Goal: Check status: Check status

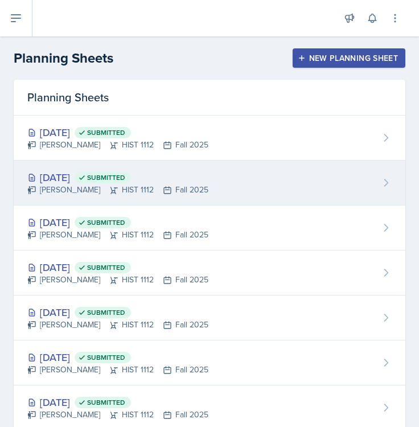
click at [220, 168] on div "Sep 22nd, 2025 Submitted Darby Bowen HIST 1112 Fall 2025" at bounding box center [210, 182] width 392 height 45
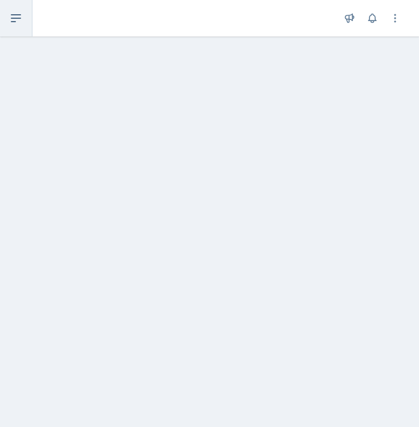
click at [15, 4] on button at bounding box center [16, 18] width 32 height 36
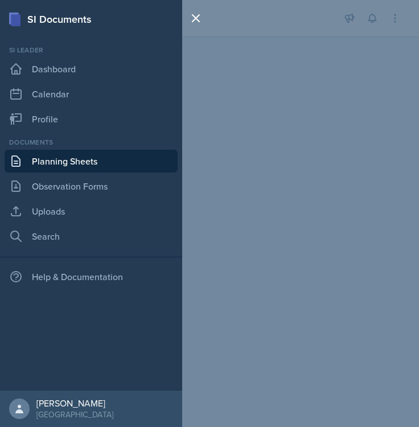
click at [63, 155] on link "Planning Sheets" at bounding box center [91, 161] width 173 height 23
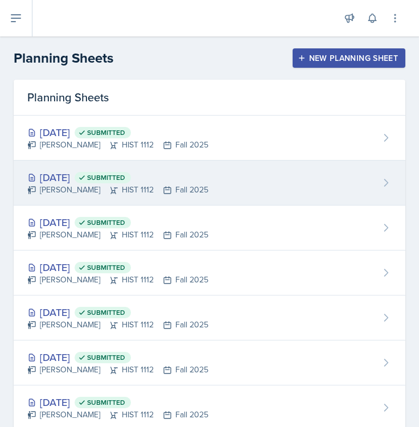
click at [125, 173] on span "Submitted" at bounding box center [106, 177] width 38 height 9
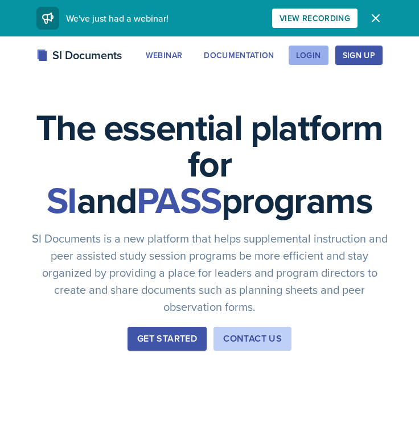
click at [315, 52] on div "Login" at bounding box center [308, 55] width 25 height 9
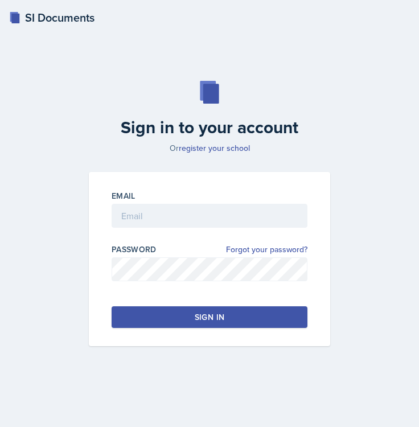
click at [182, 203] on div "Email" at bounding box center [210, 214] width 196 height 49
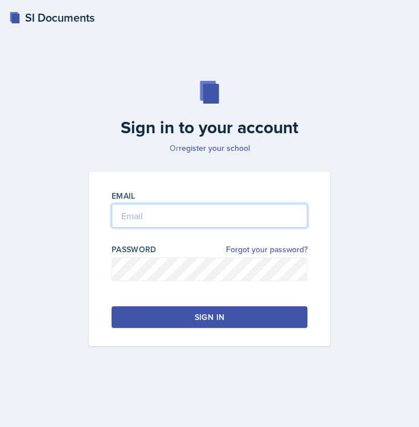
click at [173, 216] on input "email" at bounding box center [210, 216] width 196 height 24
type input "[EMAIL_ADDRESS][DOMAIN_NAME]"
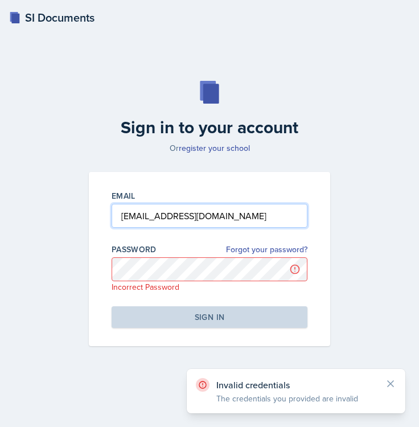
drag, startPoint x: 265, startPoint y: 214, endPoint x: 193, endPoint y: 217, distance: 71.8
click at [193, 217] on input "[EMAIL_ADDRESS][DOMAIN_NAME]" at bounding box center [210, 216] width 196 height 24
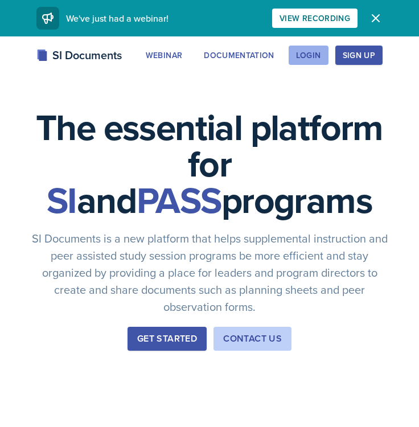
click at [310, 64] on div "SI Documents Webinar Documentation Login Sign Up Sign Up Login Documentation We…" at bounding box center [209, 69] width 419 height 46
click at [313, 58] on div "Login" at bounding box center [308, 55] width 25 height 9
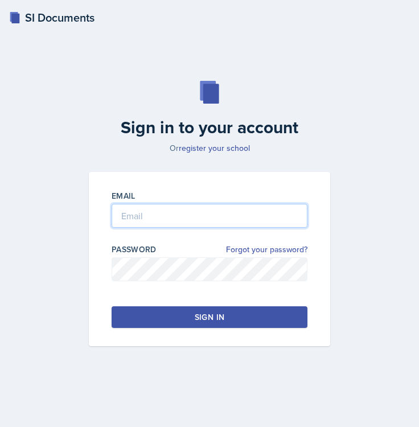
click at [205, 211] on input "email" at bounding box center [210, 216] width 196 height 24
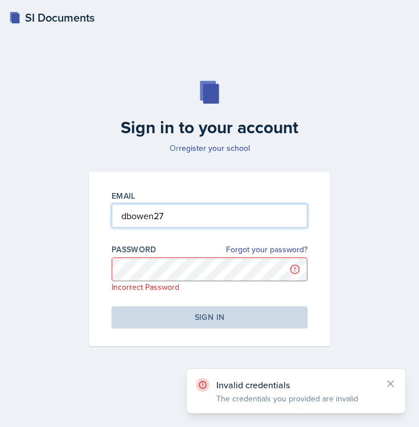
click at [182, 220] on input "dbowen27" at bounding box center [210, 216] width 196 height 24
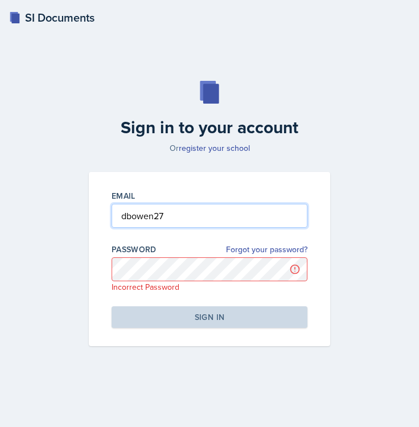
click at [196, 216] on input "dbowen27" at bounding box center [210, 216] width 196 height 24
type input "dbowen_27"
click at [187, 215] on input "dbowen_27" at bounding box center [210, 216] width 196 height 24
click at [205, 210] on input "dbowen27" at bounding box center [210, 216] width 196 height 24
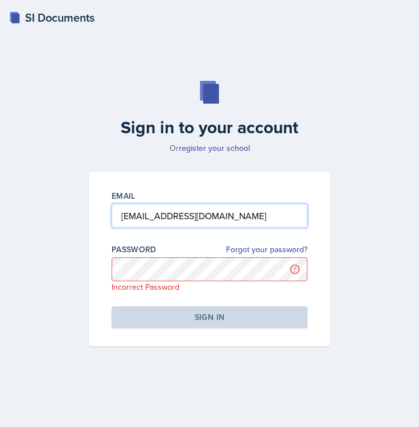
type input "[EMAIL_ADDRESS][DOMAIN_NAME]"
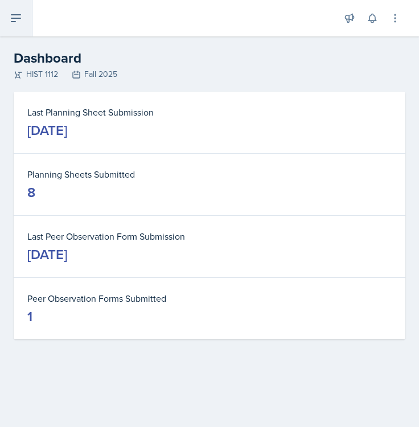
click at [18, 21] on icon at bounding box center [16, 18] width 14 height 14
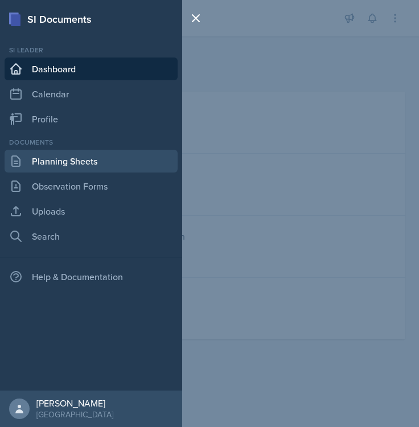
click at [43, 156] on link "Planning Sheets" at bounding box center [91, 161] width 173 height 23
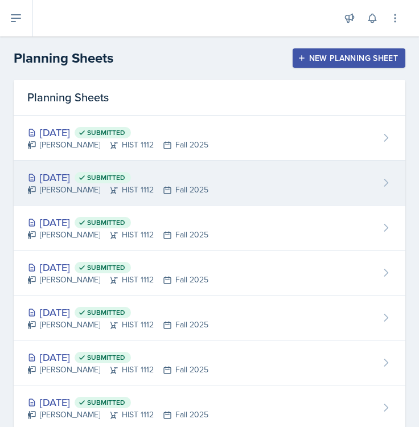
click at [102, 176] on div "Sep 22nd, 2025 Submitted" at bounding box center [117, 177] width 181 height 15
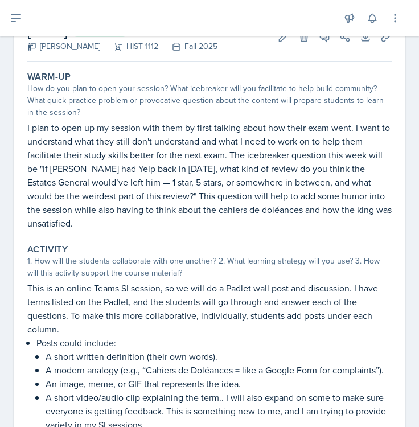
scroll to position [80, 0]
